Goal: Task Accomplishment & Management: Manage account settings

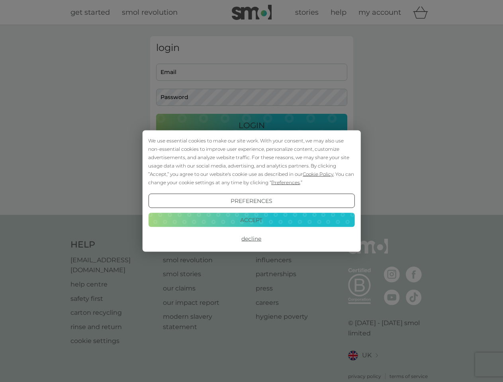
click at [318, 174] on span "Cookie Policy" at bounding box center [318, 174] width 31 height 6
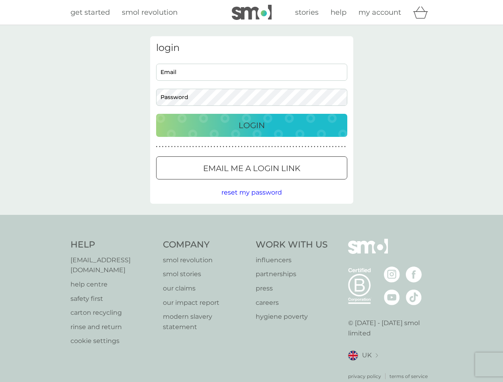
click at [285, 182] on div "login Email Password Login ● ● ● ● ● ● ● ● ● ● ● ● ● ● ● ● ● ● ● ● ● ● ● ● ● ● …" at bounding box center [251, 120] width 203 height 168
click at [251, 201] on div "login Email Password Login ● ● ● ● ● ● ● ● ● ● ● ● ● ● ● ● ● ● ● ● ● ● ● ● ● ● …" at bounding box center [251, 120] width 203 height 168
click at [251, 239] on div "Help [EMAIL_ADDRESS][DOMAIN_NAME] help centre safety first carton recycling rin…" at bounding box center [251, 309] width 362 height 141
click at [251, 220] on div "Help [EMAIL_ADDRESS][DOMAIN_NAME] help centre safety first carton recycling rin…" at bounding box center [251, 309] width 503 height 189
